Goal: Find specific page/section: Find specific page/section

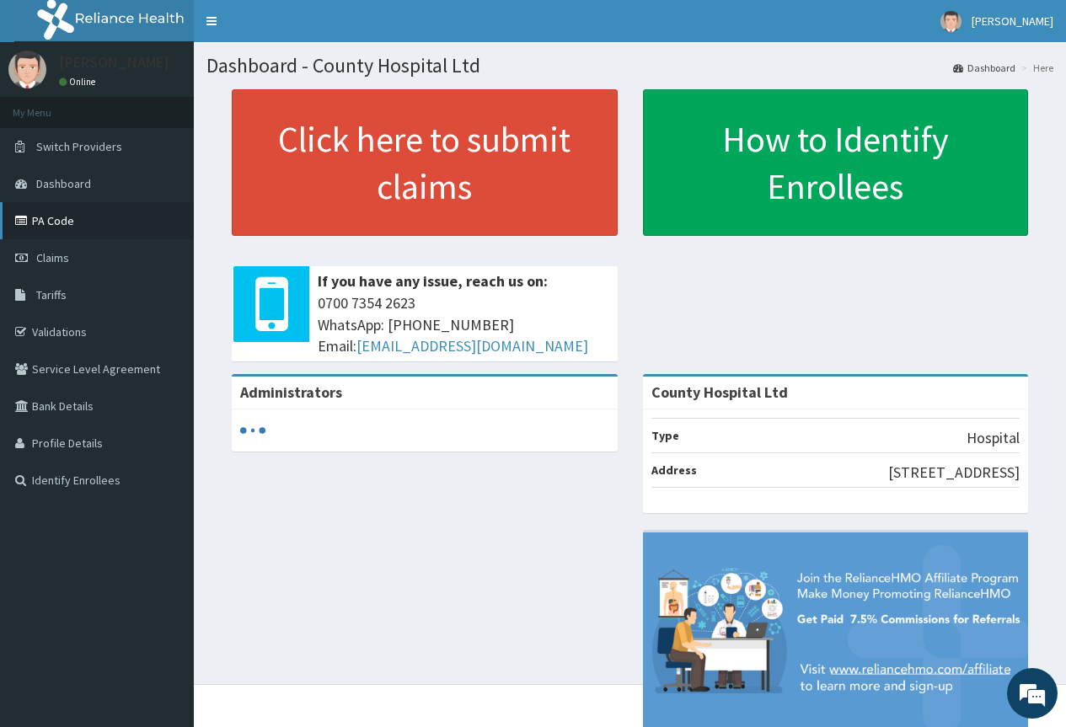
click at [59, 218] on link "PA Code" at bounding box center [97, 220] width 194 height 37
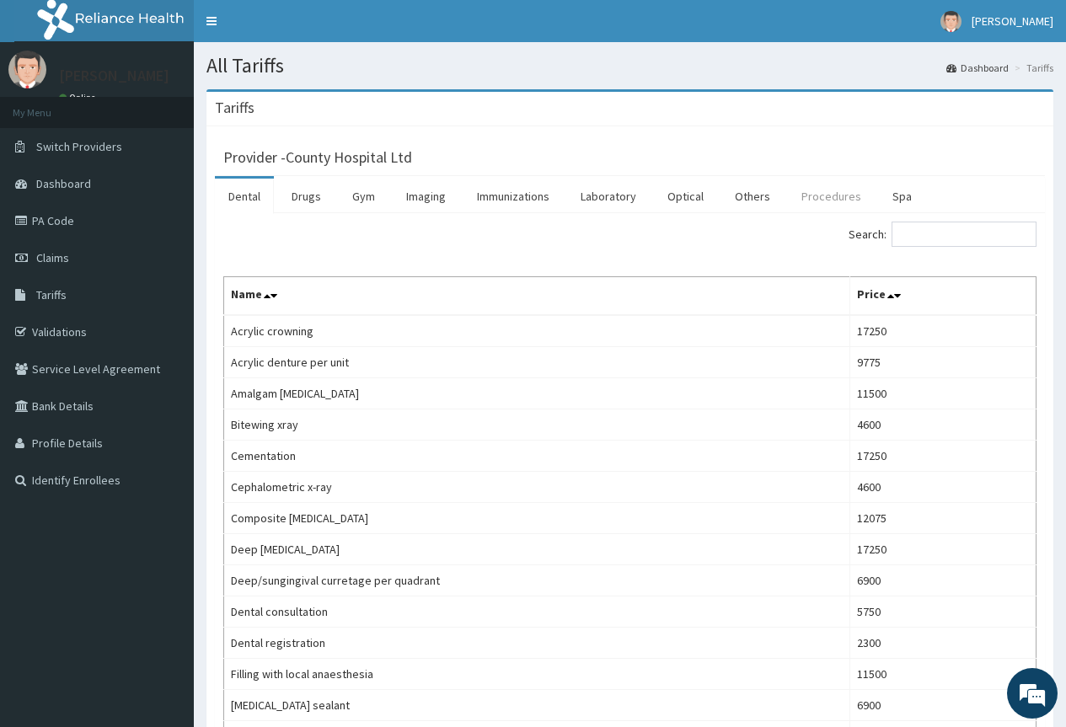
click at [820, 201] on link "Procedures" at bounding box center [831, 196] width 87 height 35
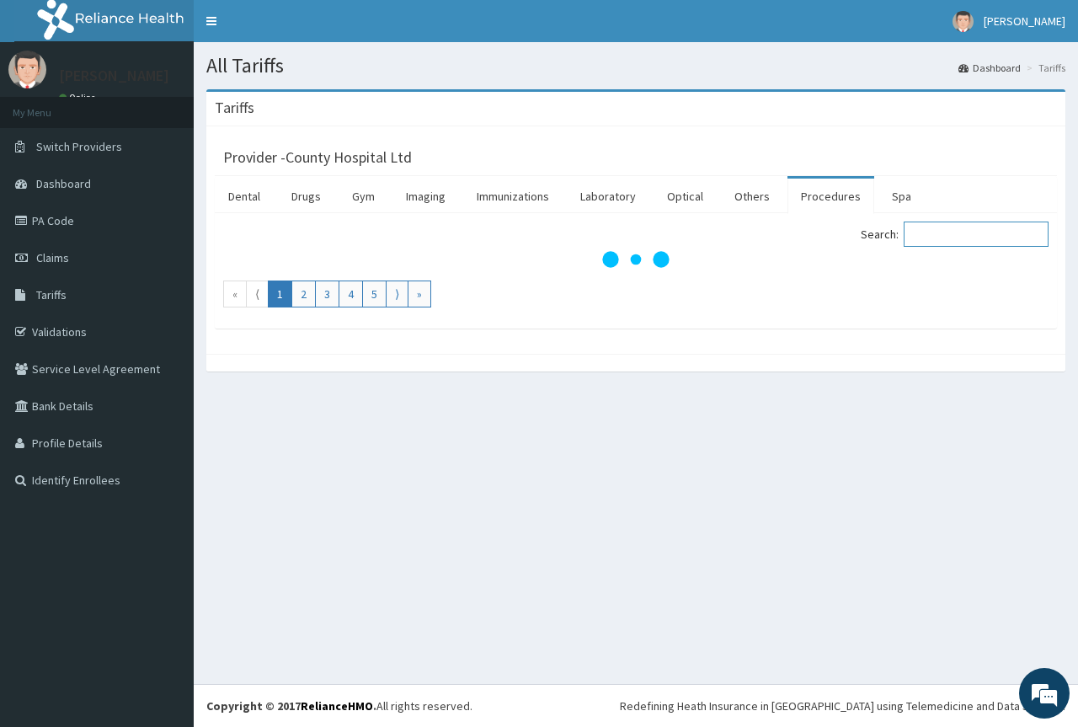
click at [961, 230] on input "Search:" at bounding box center [976, 234] width 145 height 25
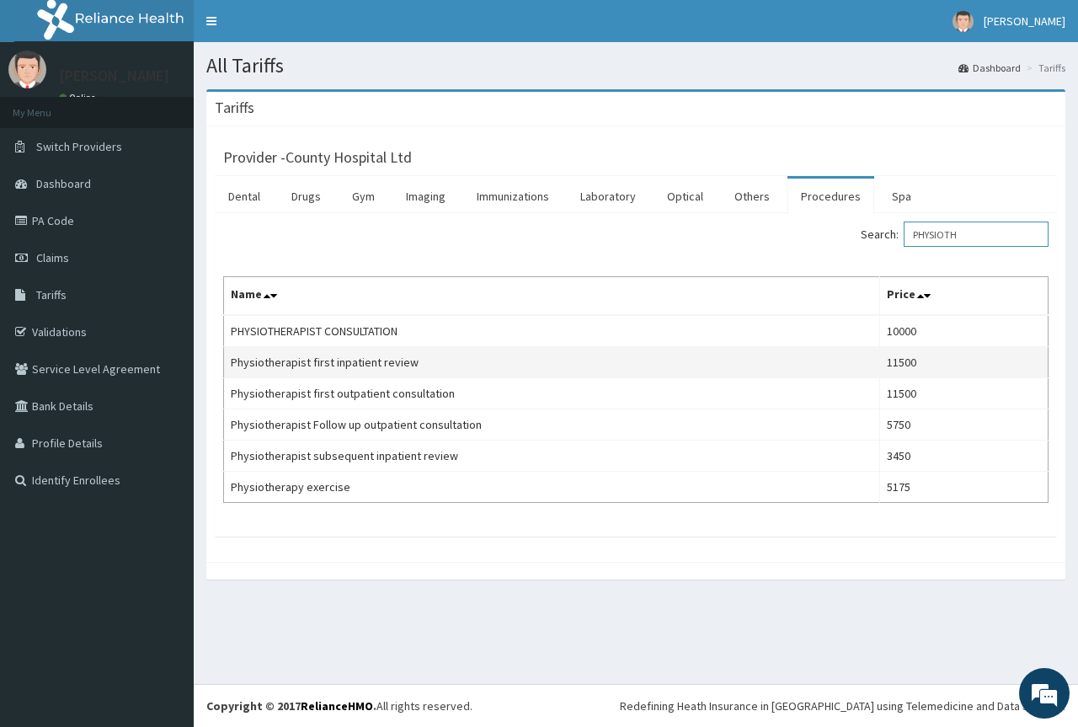
type input "PHYSIOTH"
